Goal: Task Accomplishment & Management: Manage account settings

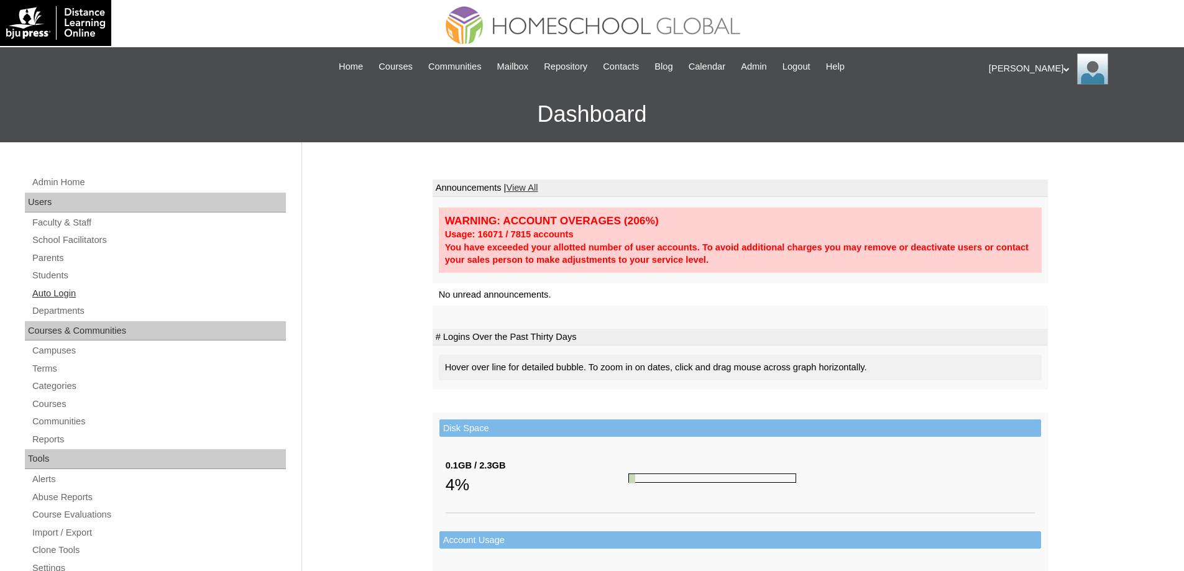
click at [204, 292] on link "Auto Login" at bounding box center [158, 294] width 255 height 16
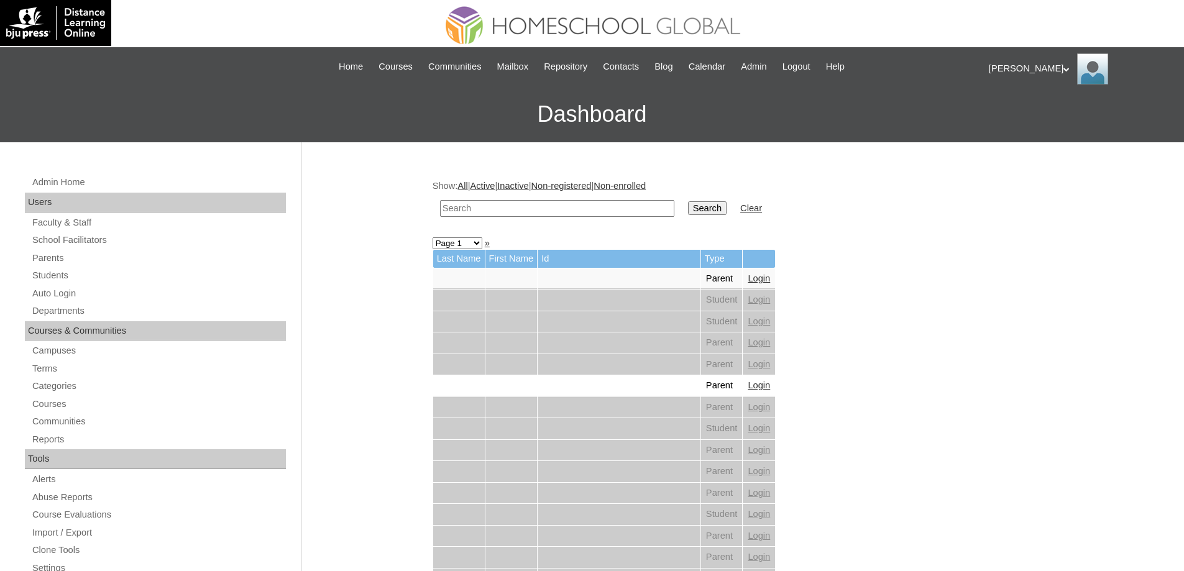
click at [121, 275] on link "Students" at bounding box center [158, 276] width 255 height 16
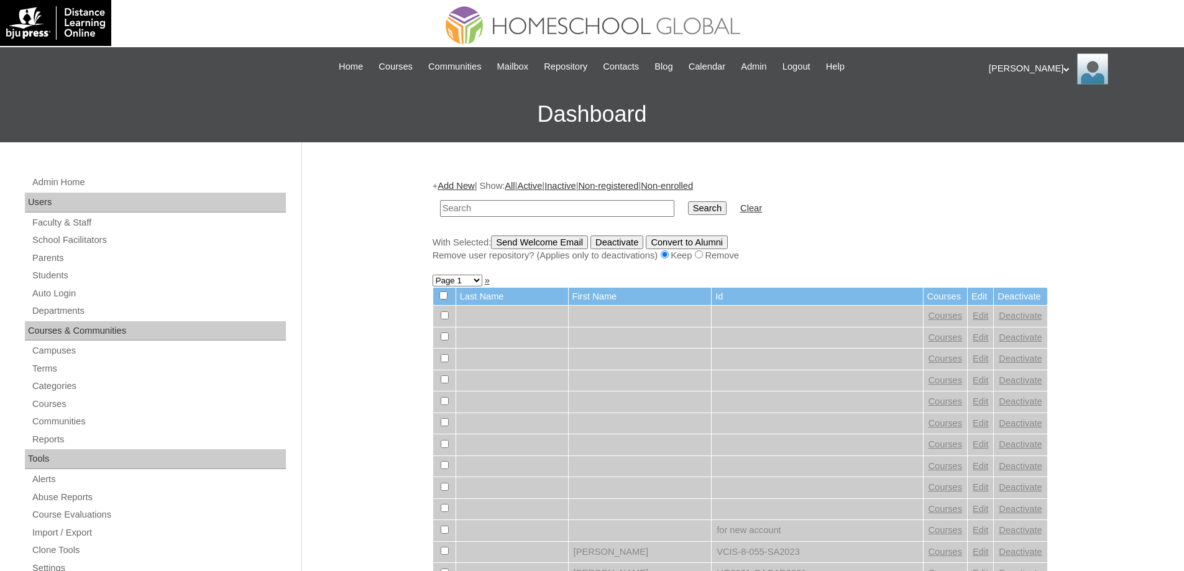
click at [554, 207] on input "text" at bounding box center [557, 208] width 234 height 17
type input "MHS0186-TECHPH2023"
click at [704, 211] on input "Search" at bounding box center [707, 208] width 39 height 14
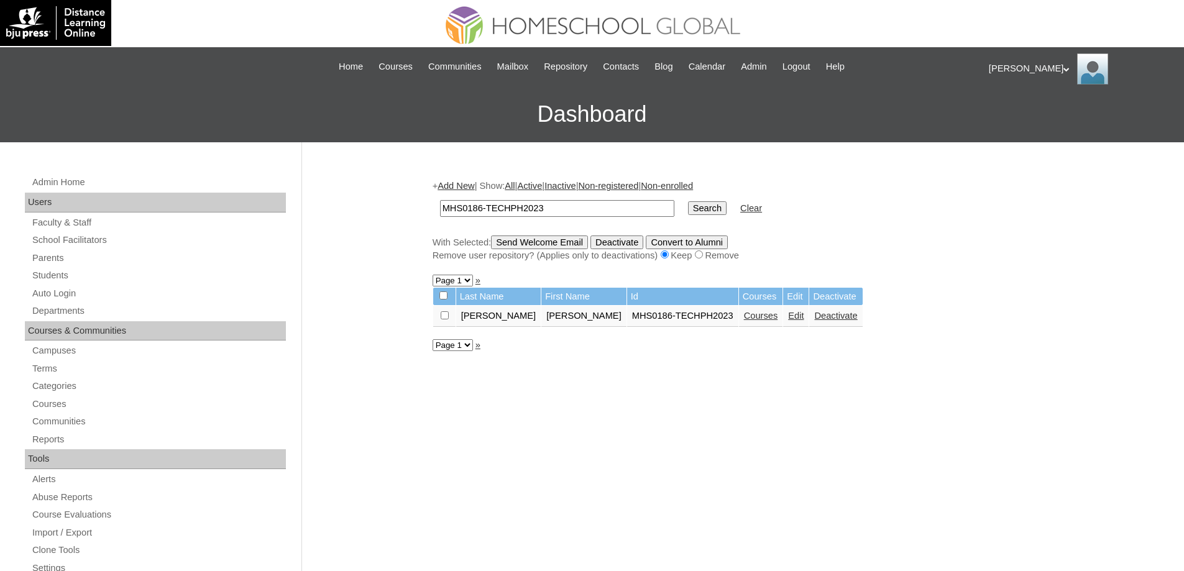
click at [744, 312] on link "Courses" at bounding box center [761, 316] width 34 height 10
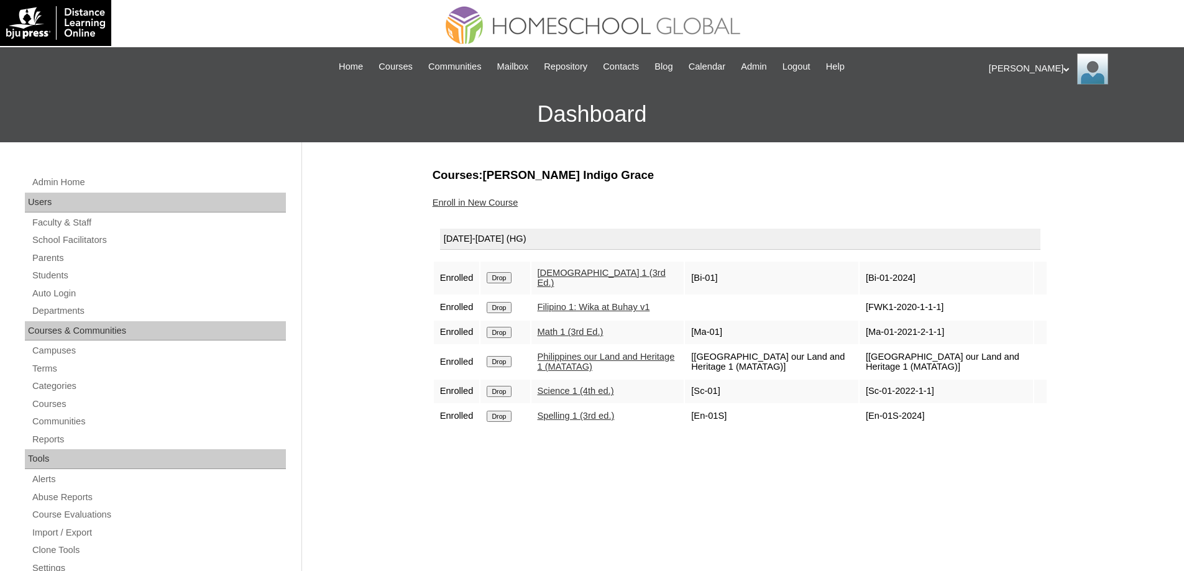
click at [504, 208] on link "Enroll in New Course" at bounding box center [476, 203] width 86 height 10
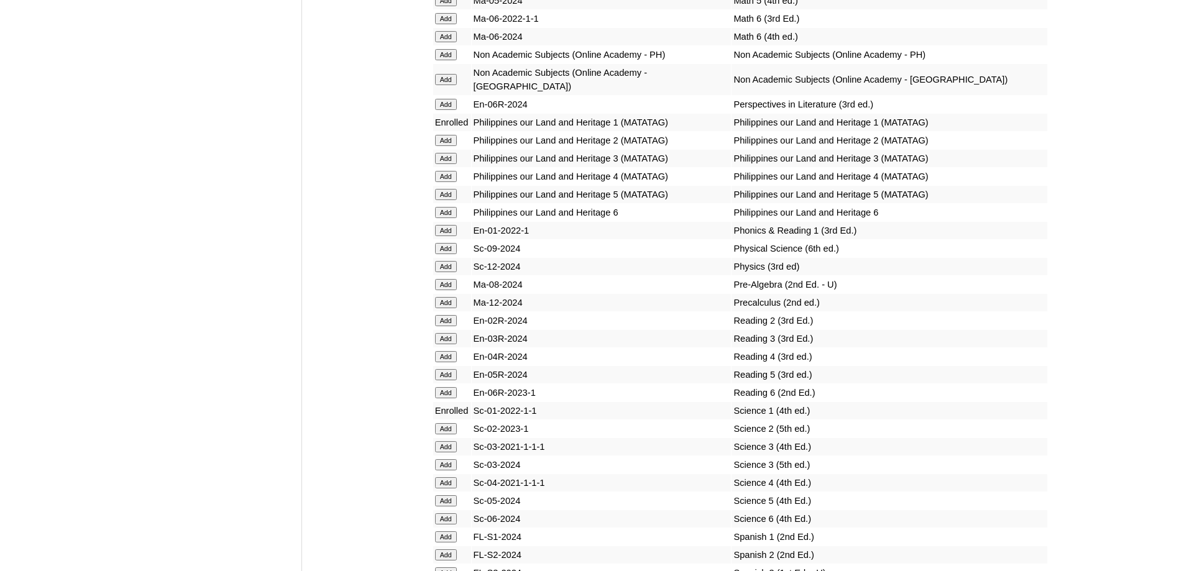
scroll to position [4352, 0]
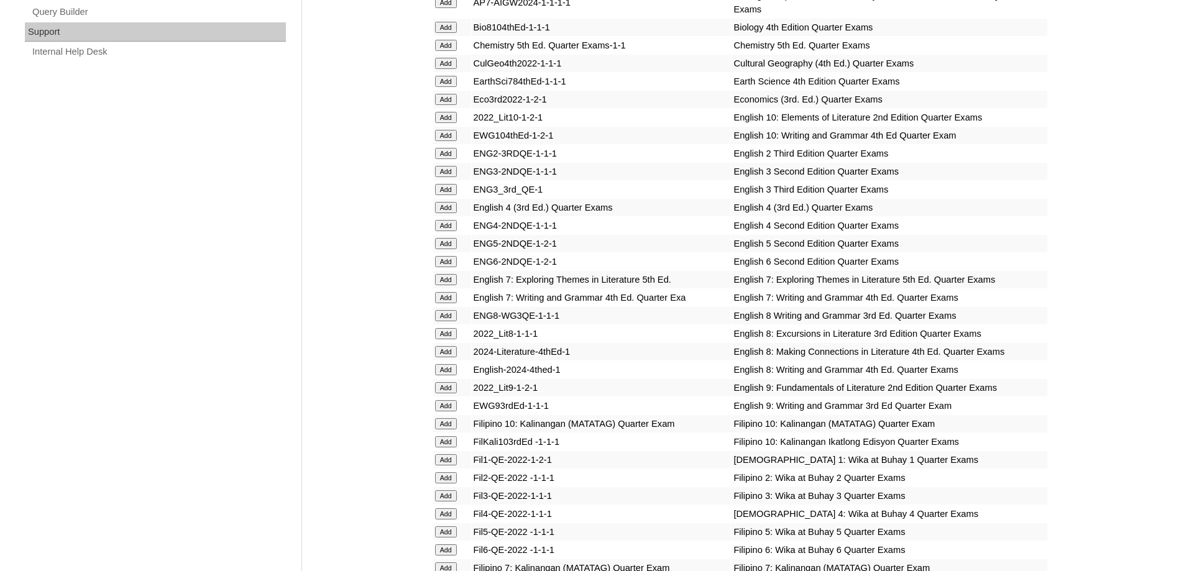
scroll to position [1119, 0]
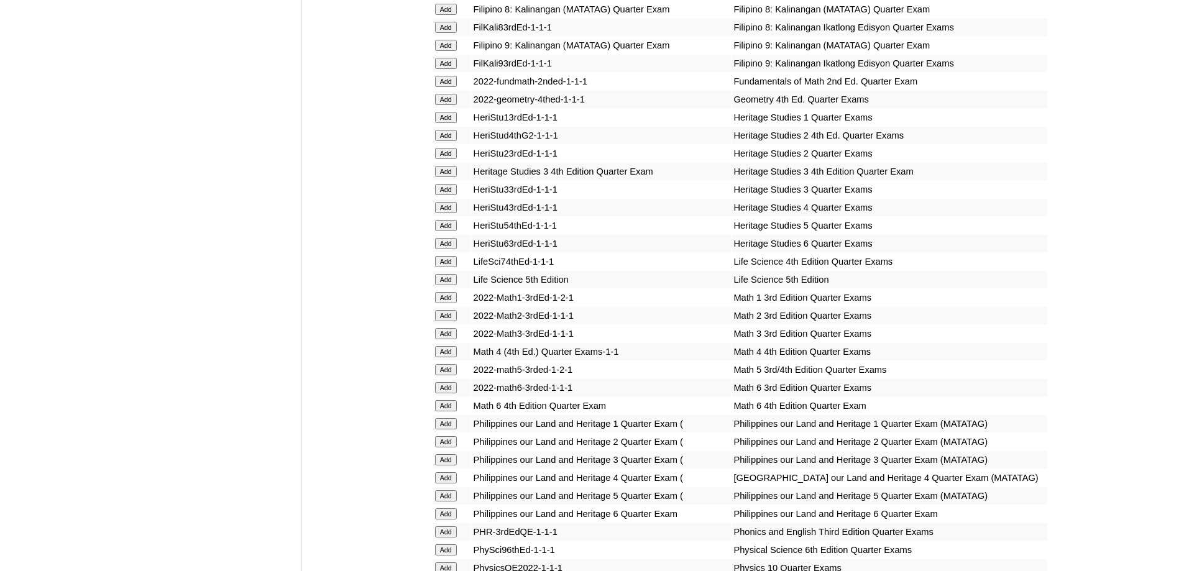
scroll to position [1538, 0]
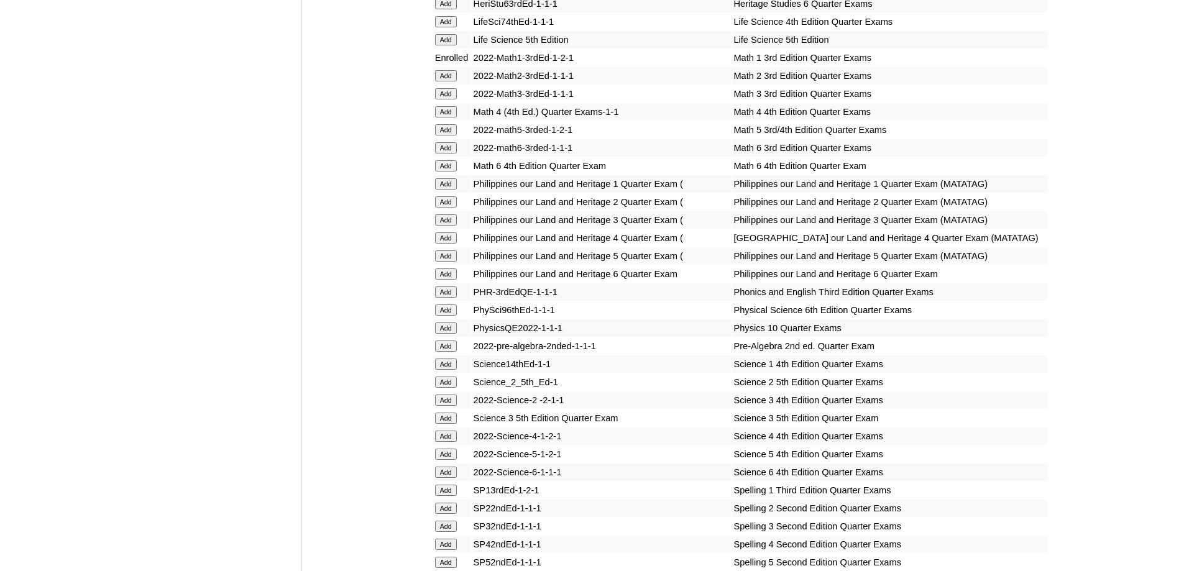
scroll to position [1776, 0]
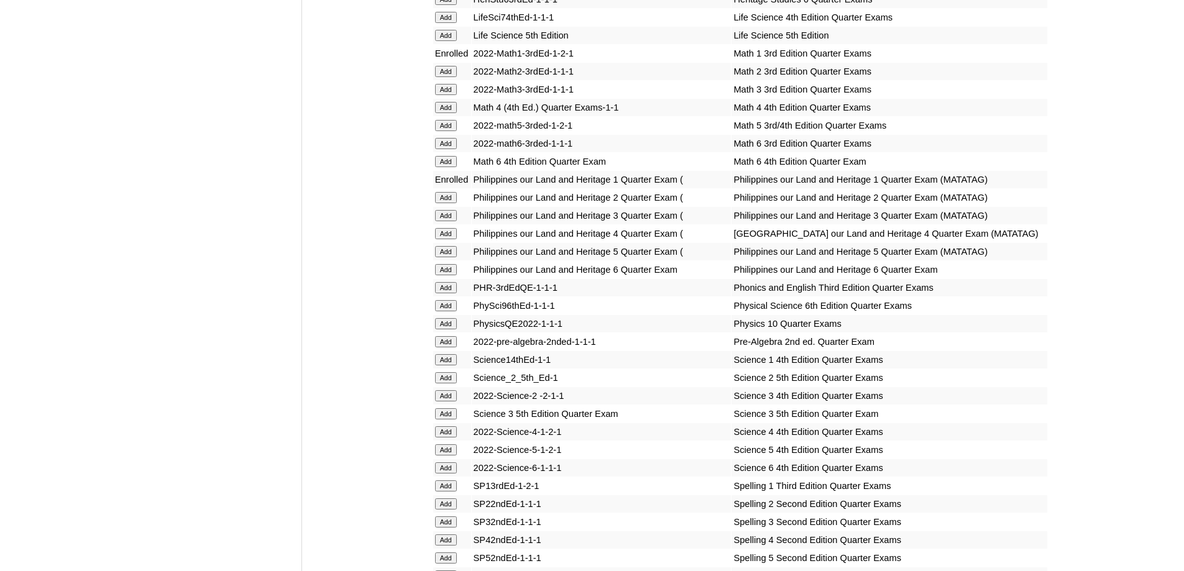
scroll to position [1806, 0]
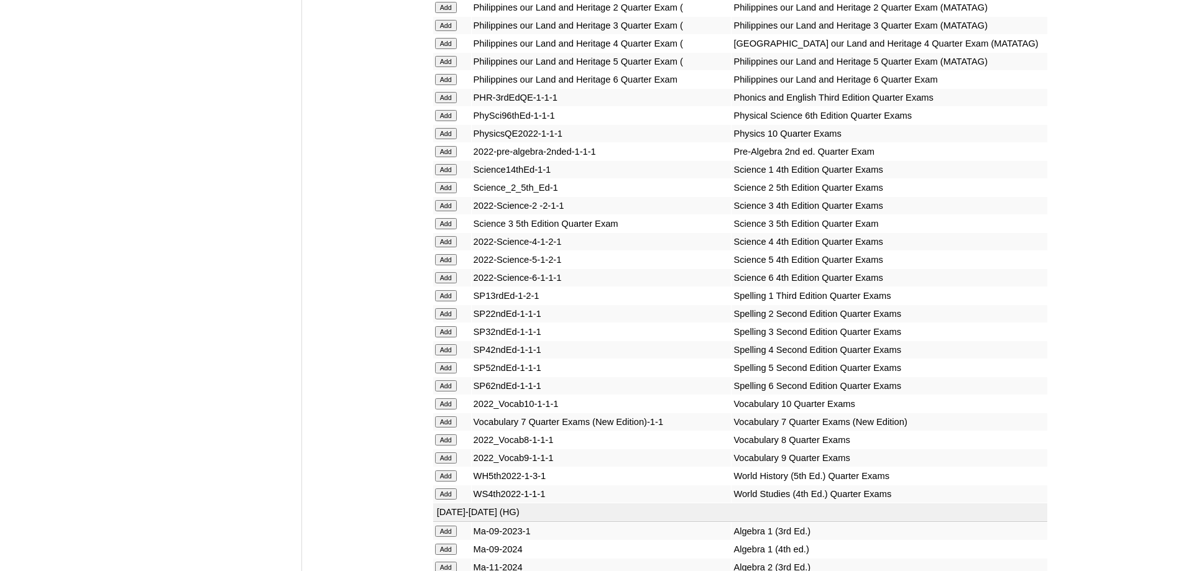
scroll to position [1993, 0]
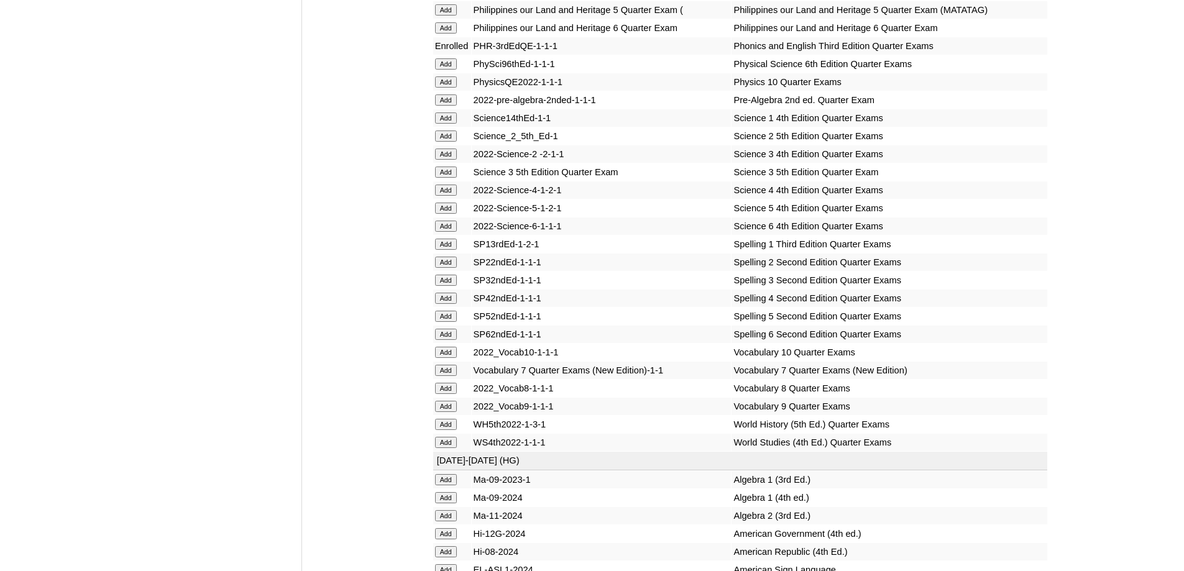
scroll to position [2079, 0]
